Goal: Browse casually

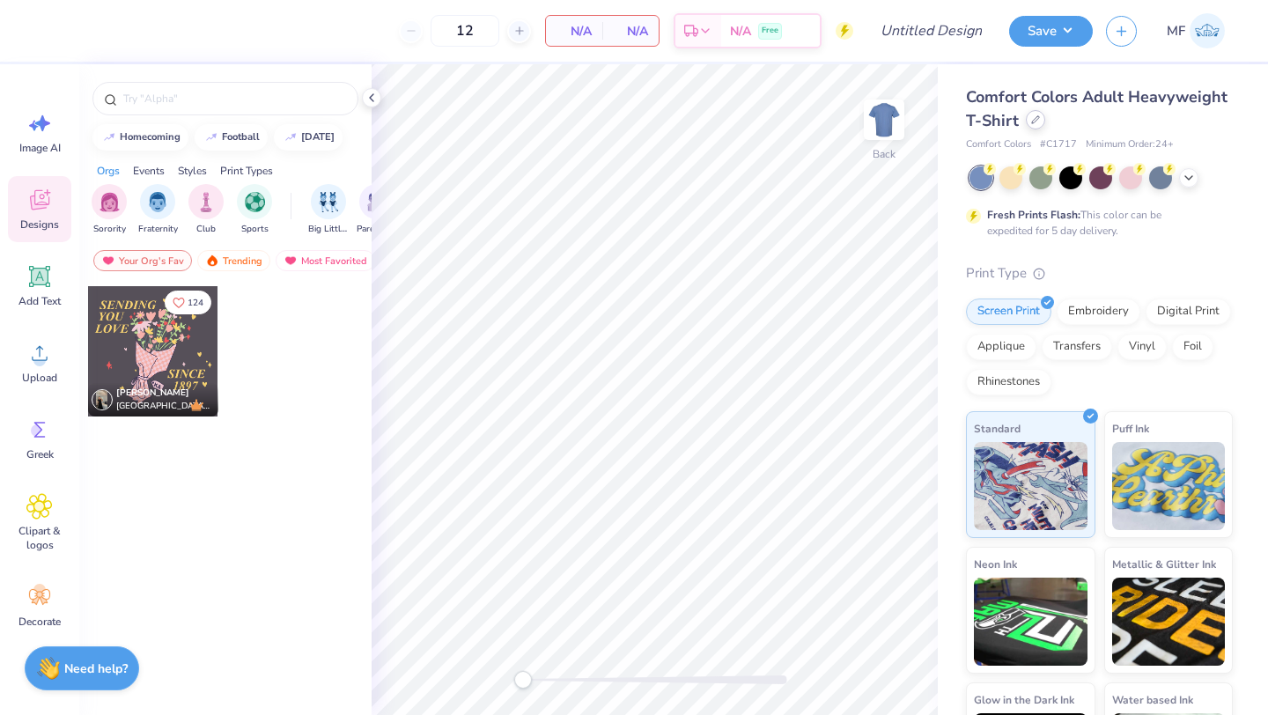
click at [1032, 121] on icon at bounding box center [1035, 119] width 7 height 7
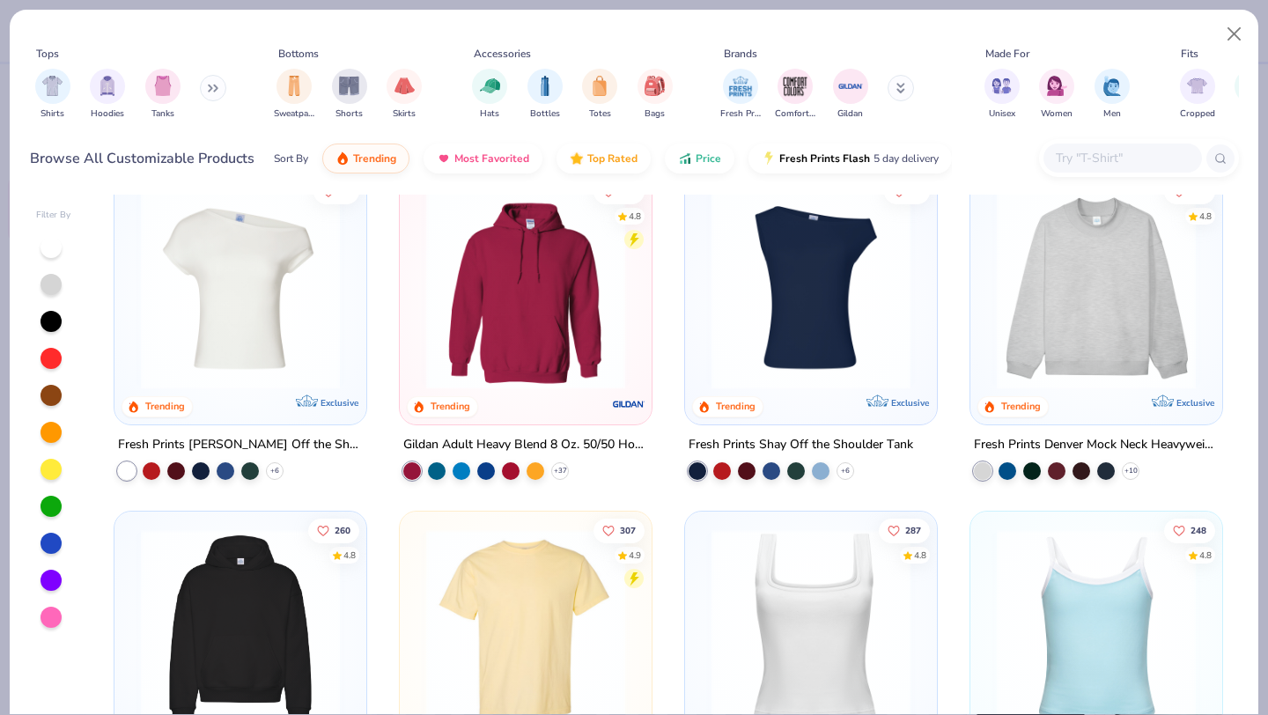
scroll to position [48, 0]
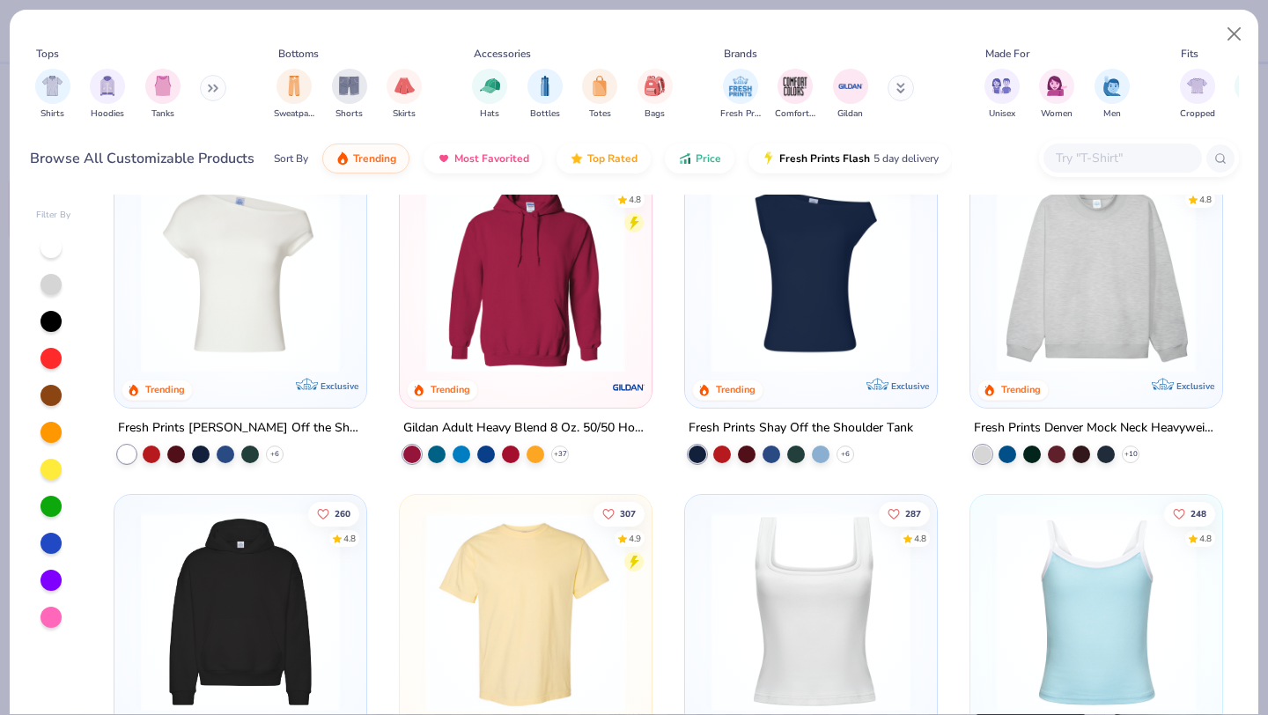
click at [779, 321] on img at bounding box center [810, 272] width 217 height 199
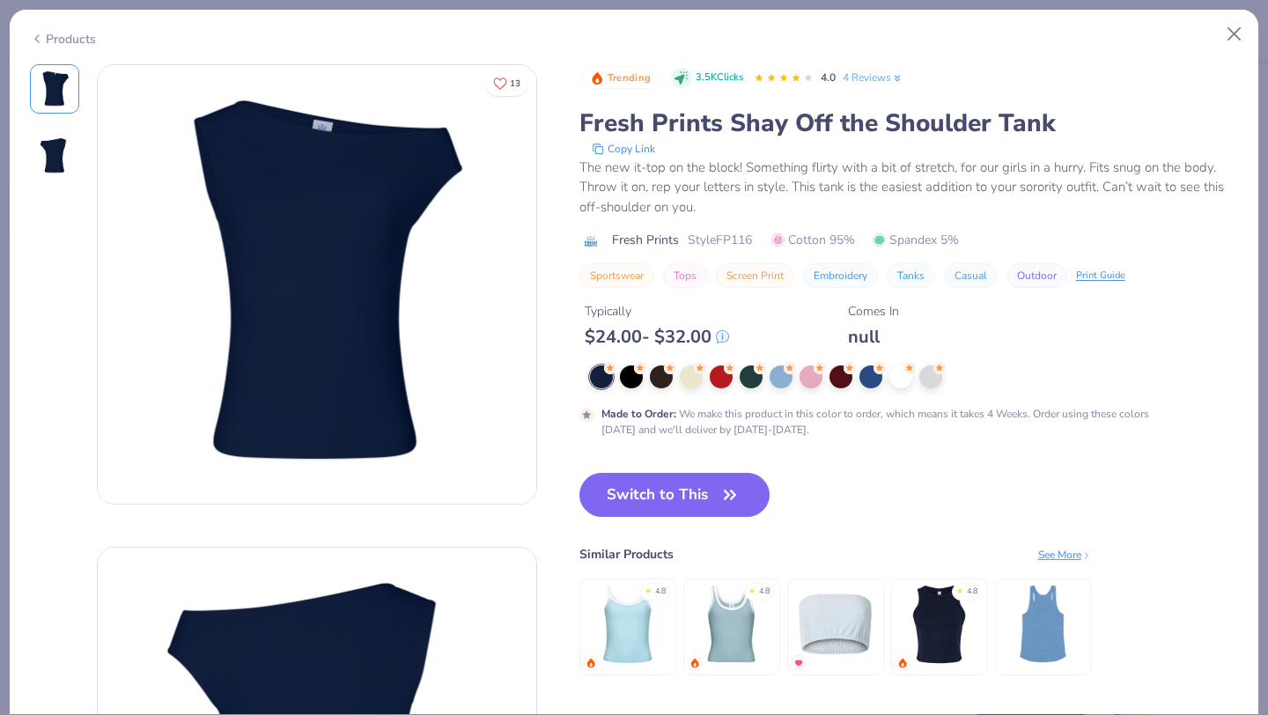
click at [40, 34] on icon at bounding box center [37, 38] width 14 height 21
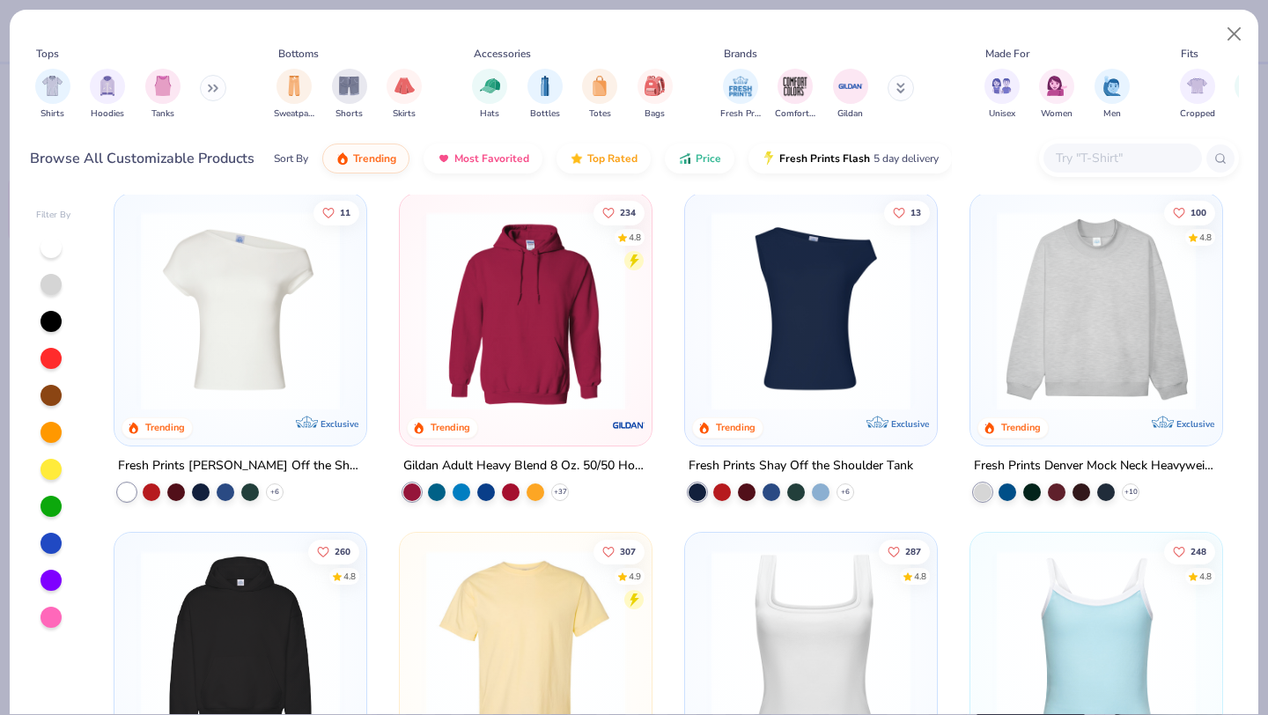
scroll to position [3, 0]
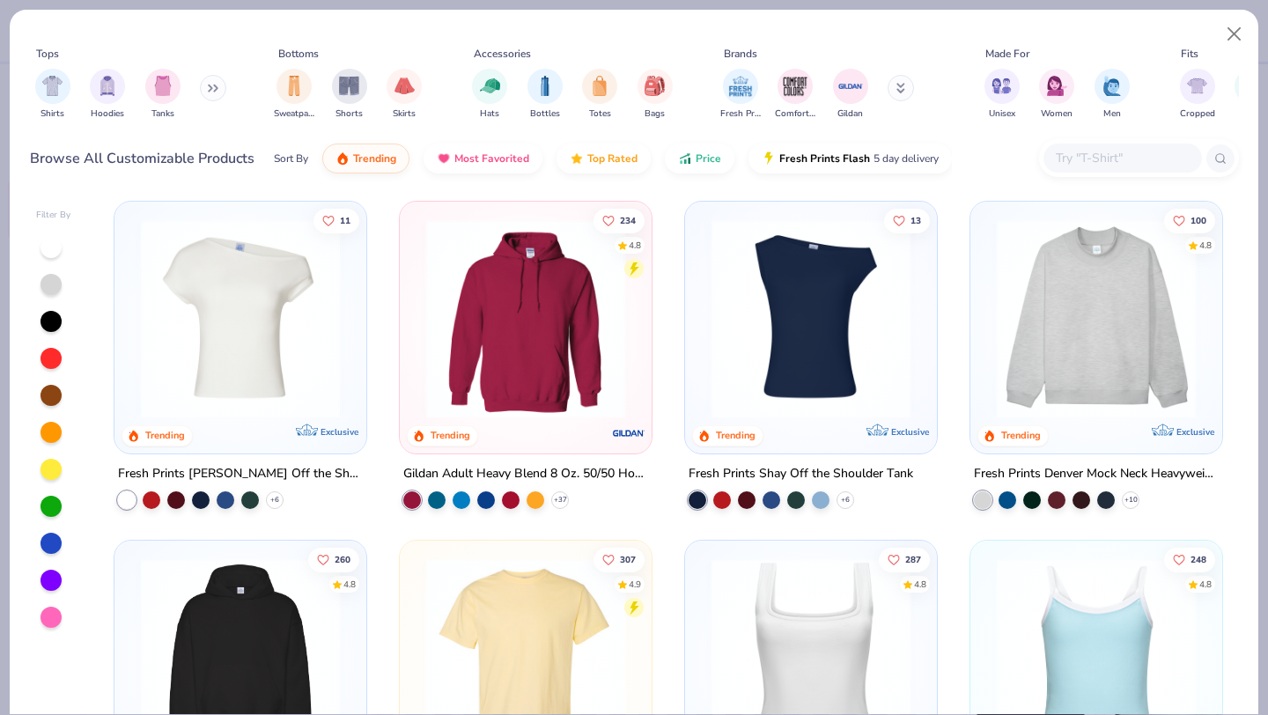
click at [1018, 215] on div at bounding box center [1096, 314] width 234 height 208
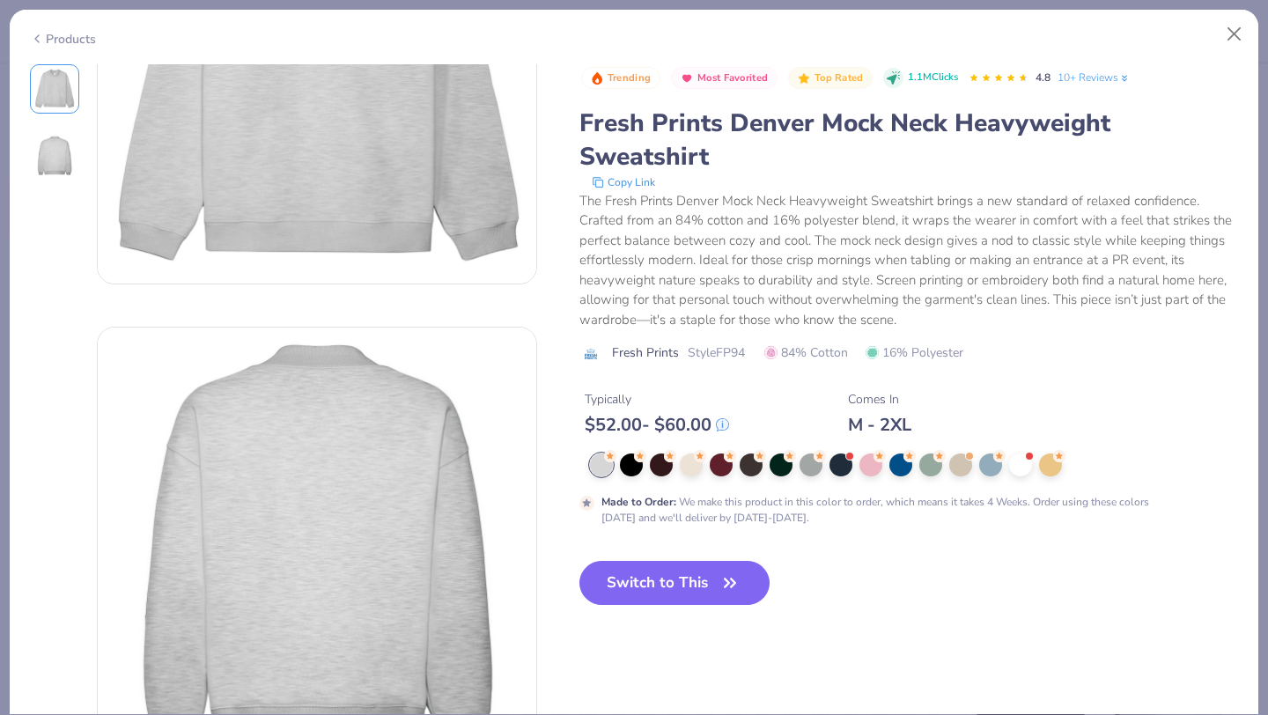
scroll to position [300, 0]
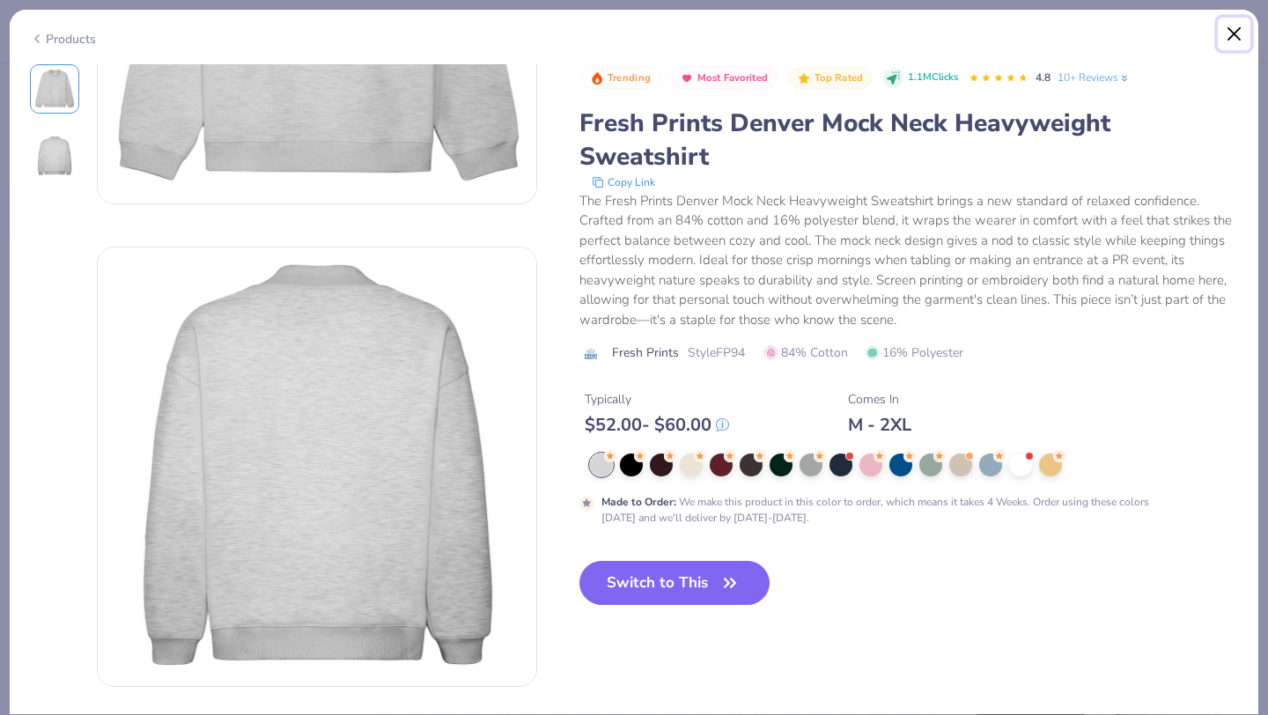
click at [1236, 26] on button "Close" at bounding box center [1233, 34] width 33 height 33
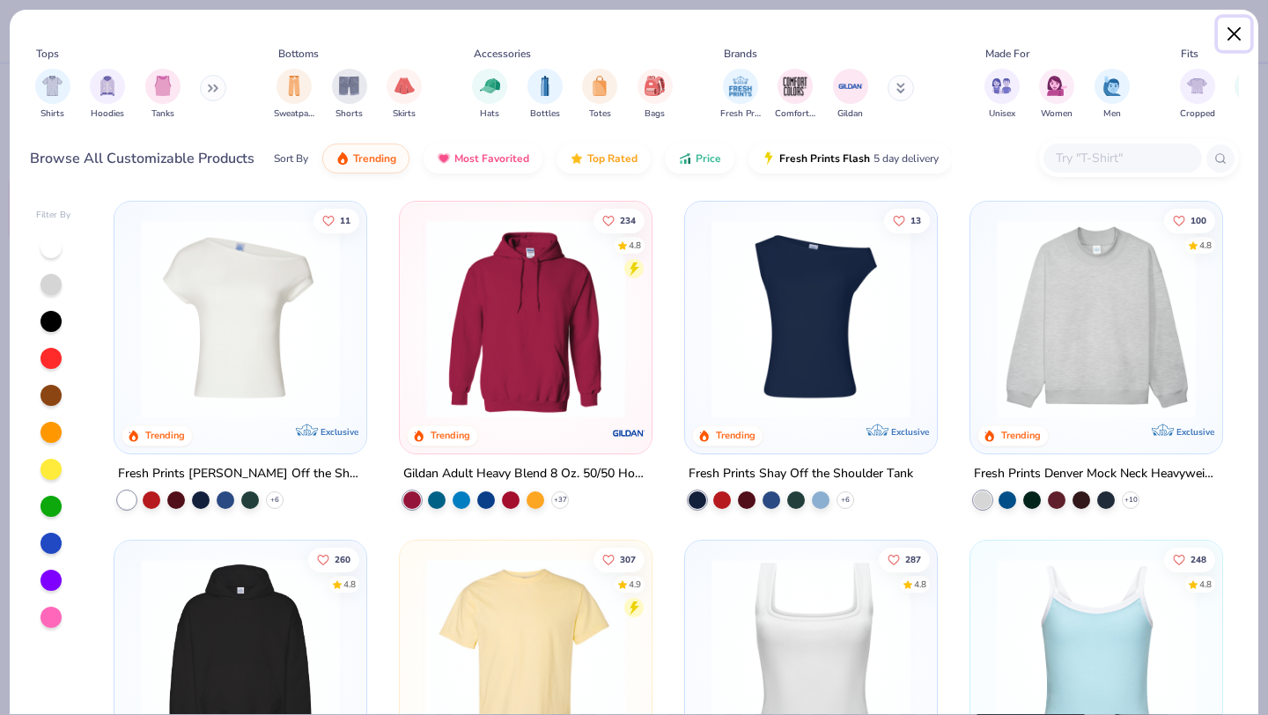
click at [1238, 30] on button "Close" at bounding box center [1233, 34] width 33 height 33
